Goal: Task Accomplishment & Management: Manage account settings

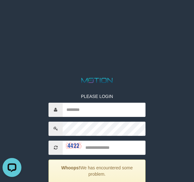
click at [176, 16] on html "PLEASE LOGIN Whoops! We has encountered some problem. Your account is inactive,…" at bounding box center [97, 8] width 194 height 16
drag, startPoint x: 181, startPoint y: 146, endPoint x: 182, endPoint y: 142, distance: 4.2
click at [181, 16] on html "PLEASE LOGIN Whoops! We has encountered some problem. Your account is inactive,…" at bounding box center [97, 8] width 194 height 16
drag, startPoint x: 189, startPoint y: 138, endPoint x: 192, endPoint y: 102, distance: 36.1
click at [190, 16] on html "PLEASE LOGIN Whoops! We has encountered some problem. Your account is inactive,…" at bounding box center [97, 8] width 194 height 16
